Goal: Task Accomplishment & Management: Manage account settings

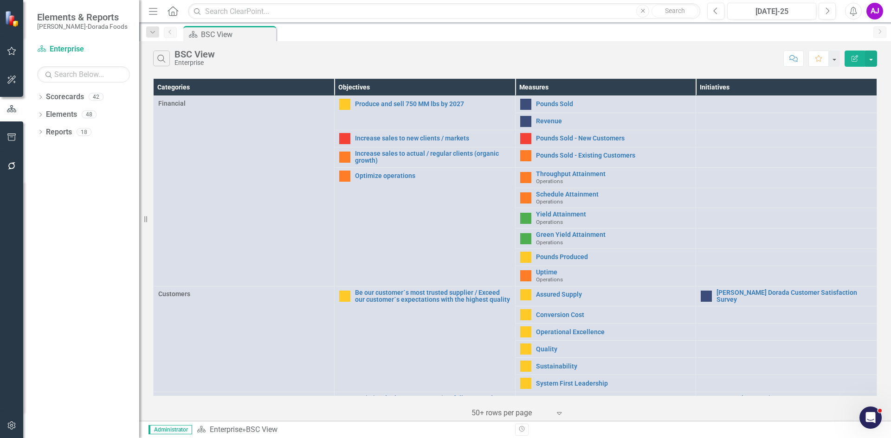
click at [9, 423] on icon "button" at bounding box center [12, 425] width 10 height 7
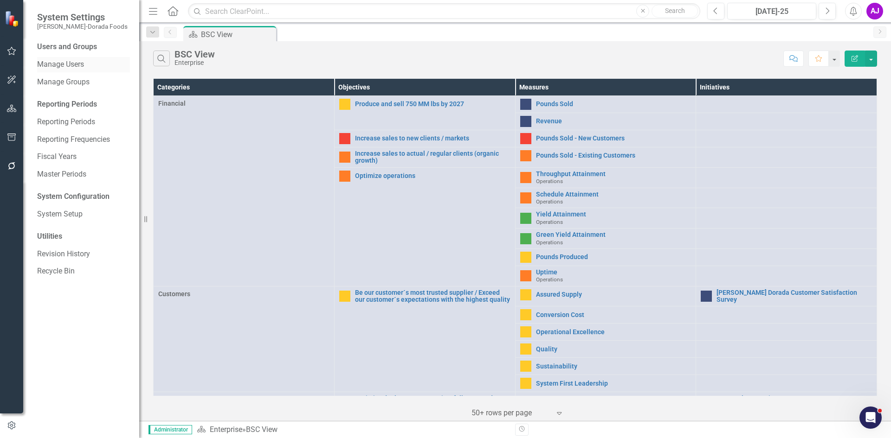
click at [73, 65] on link "Manage Users" at bounding box center [83, 64] width 93 height 11
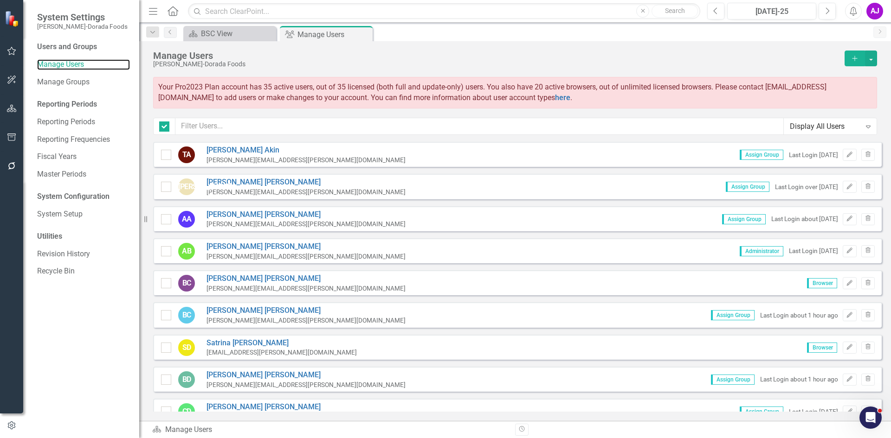
checkbox input "false"
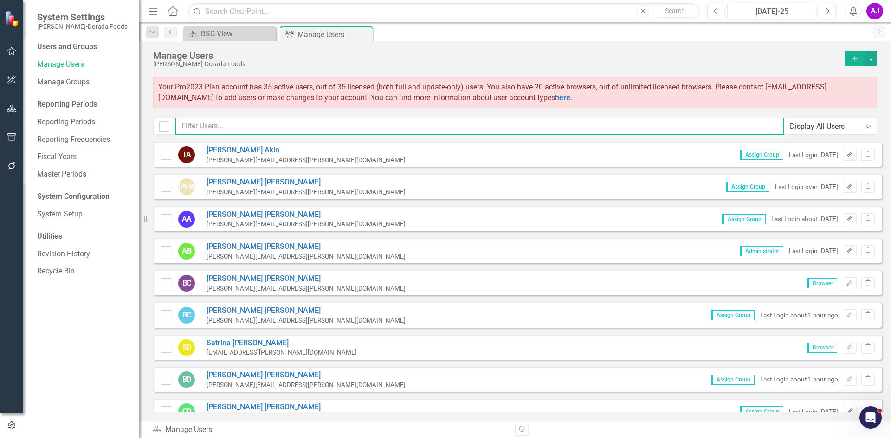
click at [311, 123] on input "text" at bounding box center [479, 126] width 608 height 17
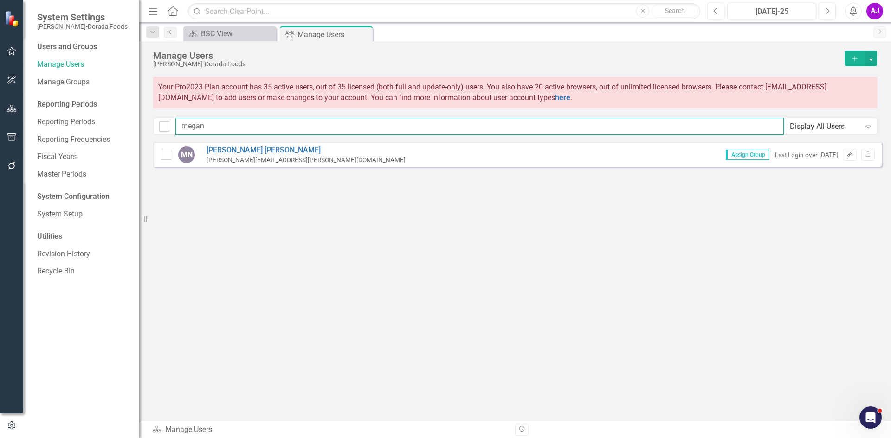
type input "megan"
click at [848, 154] on icon "Edit" at bounding box center [849, 155] width 7 height 6
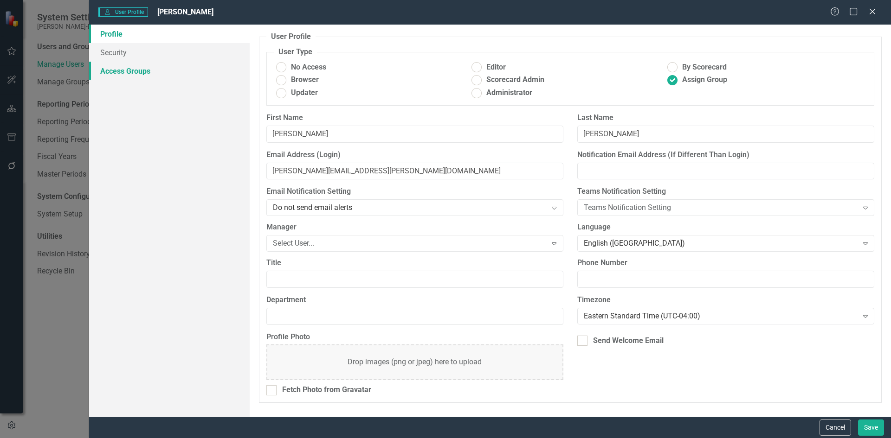
click at [123, 74] on link "Access Groups" at bounding box center [169, 71] width 160 height 19
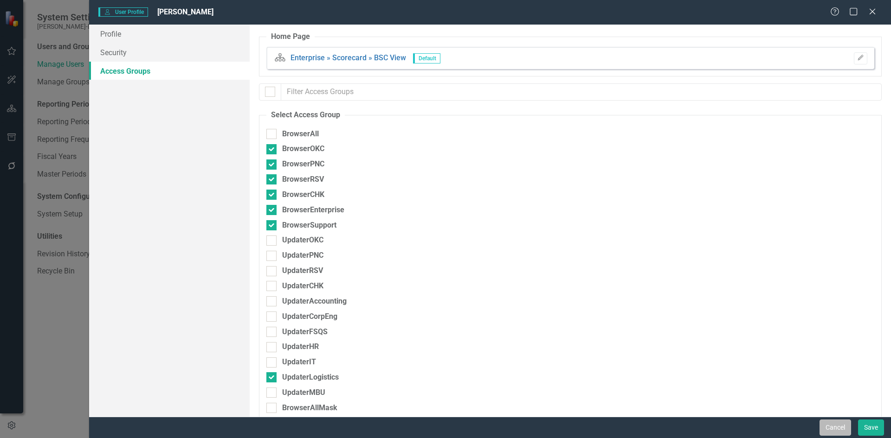
click at [836, 426] on button "Cancel" at bounding box center [835, 428] width 32 height 16
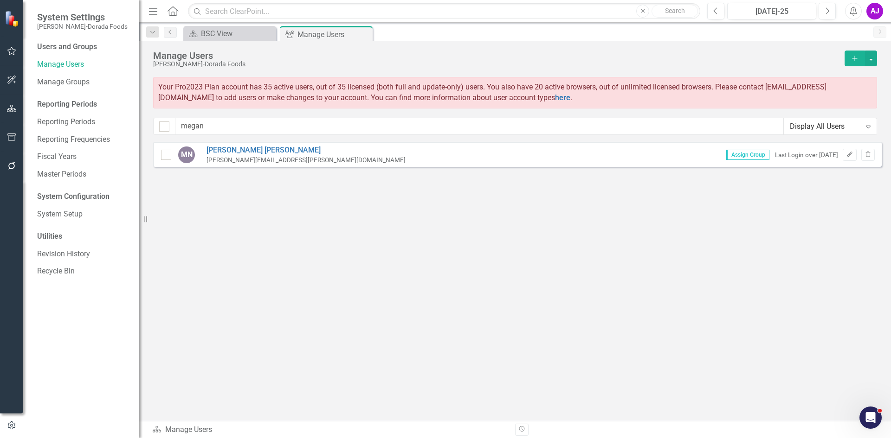
click at [872, 13] on div "AJ" at bounding box center [874, 11] width 17 height 17
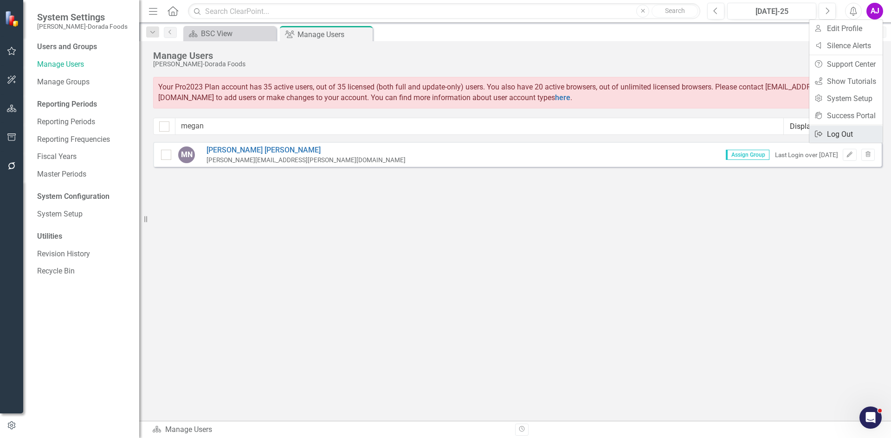
click at [851, 137] on link "Logout Log Out" at bounding box center [845, 134] width 73 height 17
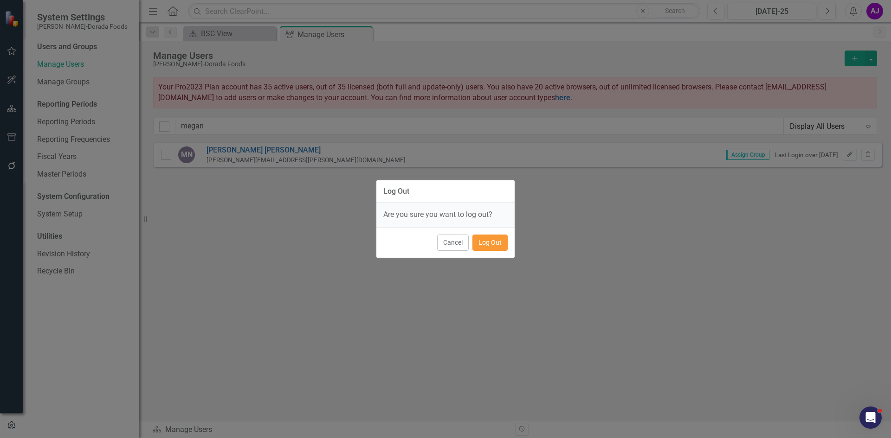
click at [492, 243] on button "Log Out" at bounding box center [489, 243] width 35 height 16
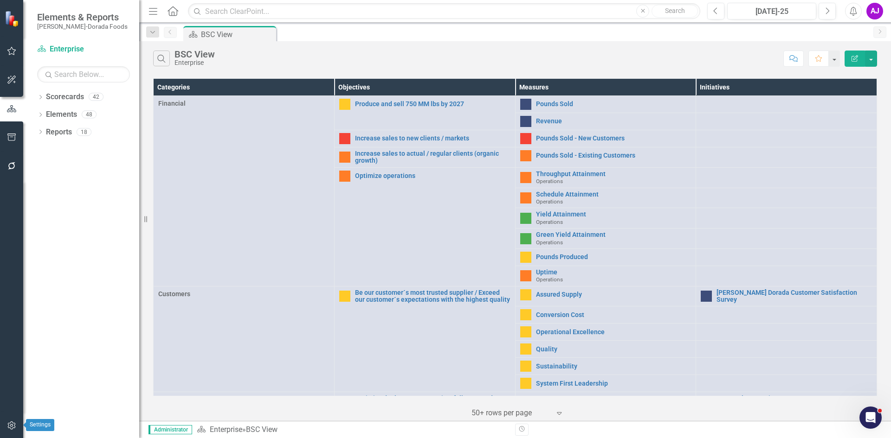
click at [15, 423] on icon "button" at bounding box center [12, 425] width 10 height 7
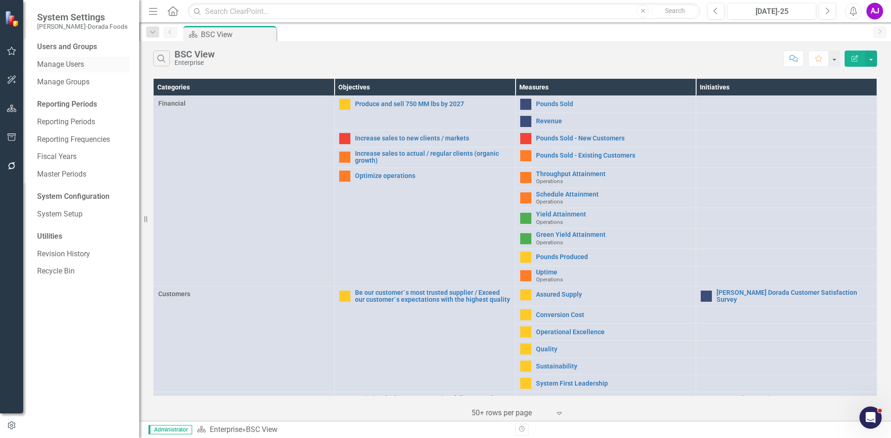
click at [74, 61] on link "Manage Users" at bounding box center [83, 64] width 93 height 11
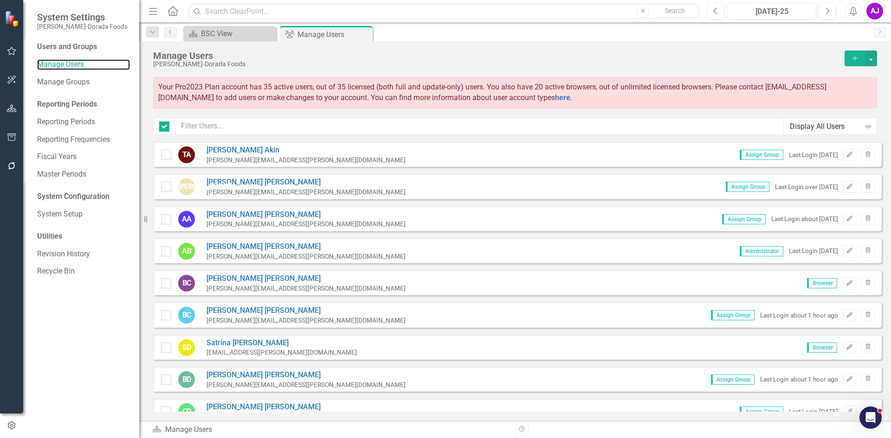
checkbox input "false"
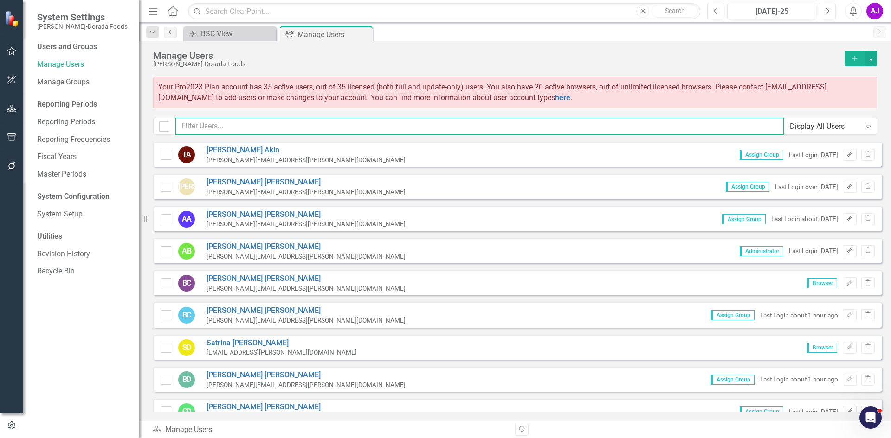
click at [262, 122] on input "text" at bounding box center [479, 126] width 608 height 17
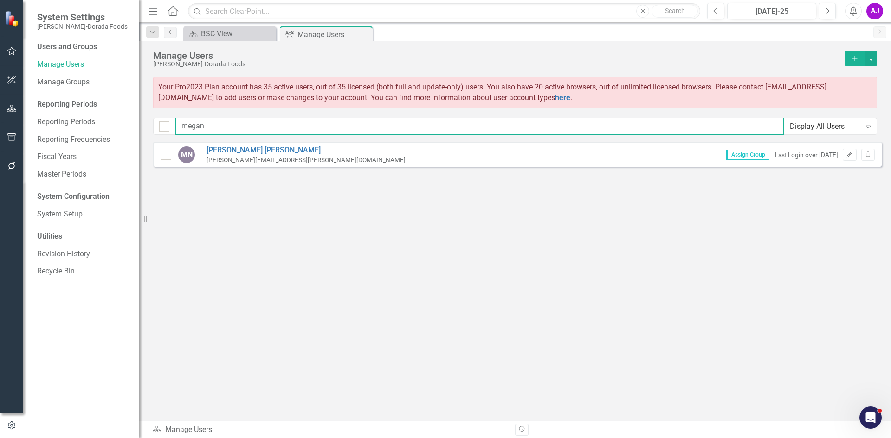
type input "megan"
